Goal: Task Accomplishment & Management: Manage account settings

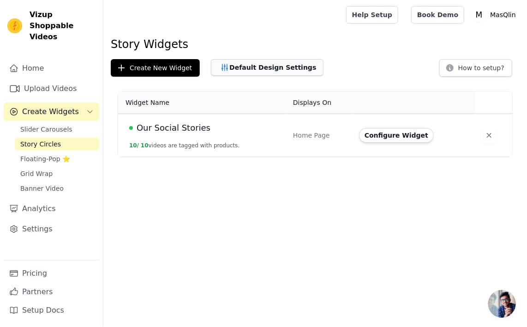
drag, startPoint x: 0, startPoint y: 0, endPoint x: 232, endPoint y: 60, distance: 240.2
click at [232, 60] on button "Default Design Settings" at bounding box center [267, 67] width 113 height 17
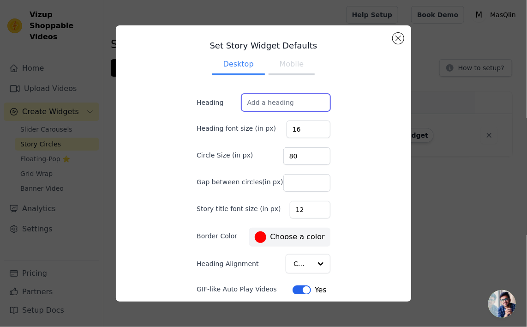
click at [254, 96] on input "Heading" at bounding box center [285, 103] width 89 height 18
type input "Our Customer Stories"
paste input "Our Customer Stories"
type input "Our Customer Stories"
click at [285, 69] on button "Mobile" at bounding box center [291, 65] width 46 height 20
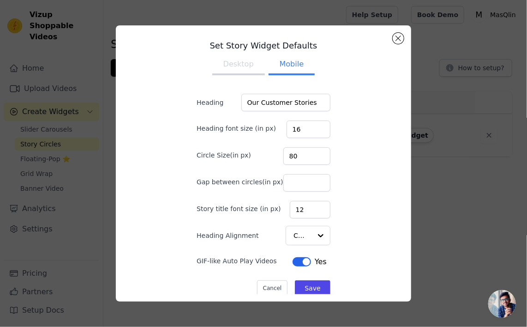
click at [300, 262] on button "Label" at bounding box center [301, 261] width 18 height 9
click at [300, 262] on button "Label" at bounding box center [303, 261] width 18 height 9
click at [295, 187] on input "Gap between circles(in px)" at bounding box center [306, 183] width 47 height 18
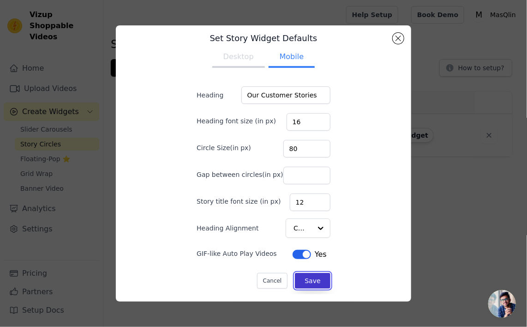
click at [295, 281] on button "Save" at bounding box center [312, 281] width 35 height 16
